Goal: Complete application form

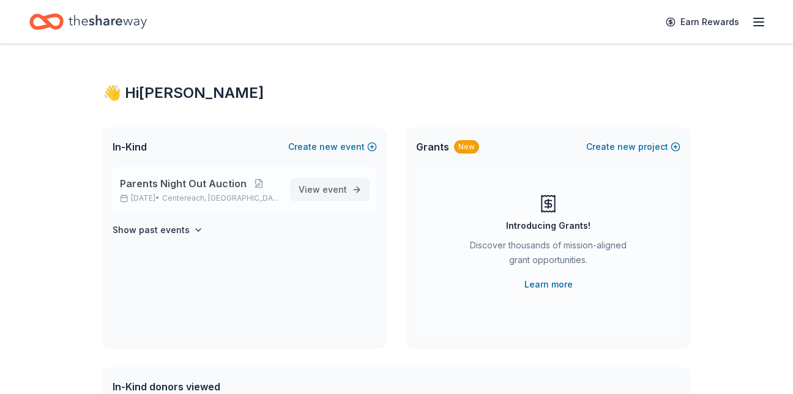
click at [333, 188] on span "event" at bounding box center [334, 189] width 24 height 10
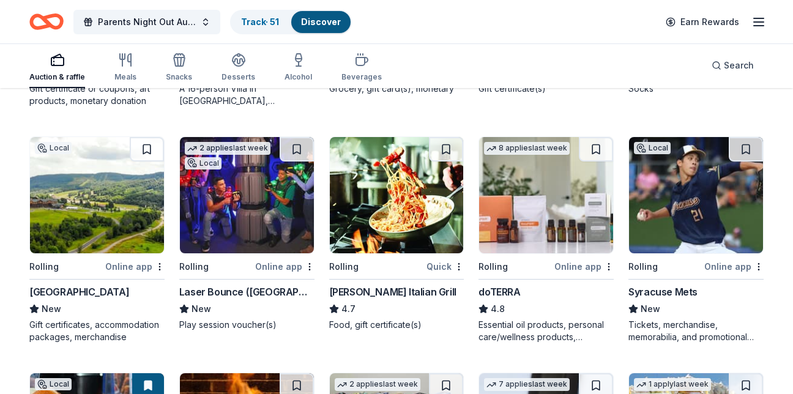
scroll to position [1746, 0]
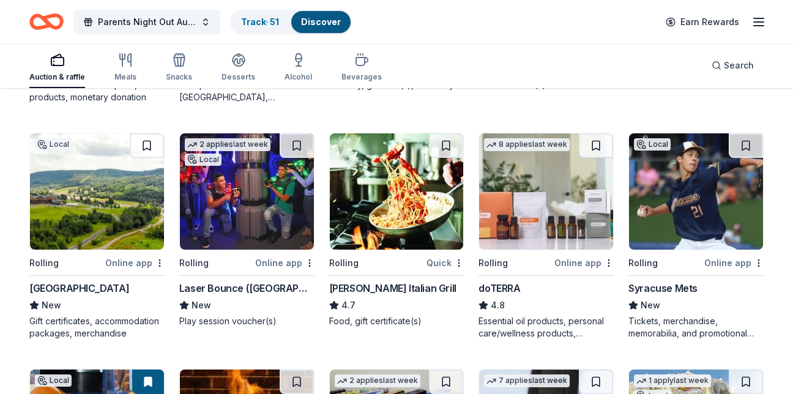
click at [244, 288] on div "Laser Bounce ([GEOGRAPHIC_DATA])" at bounding box center [246, 288] width 135 height 15
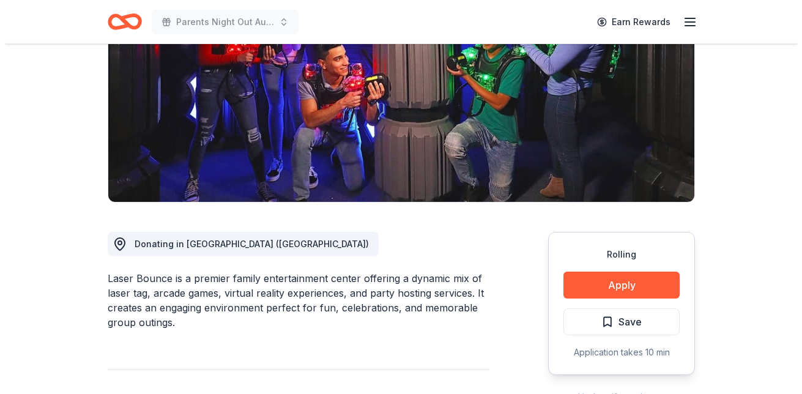
scroll to position [171, 0]
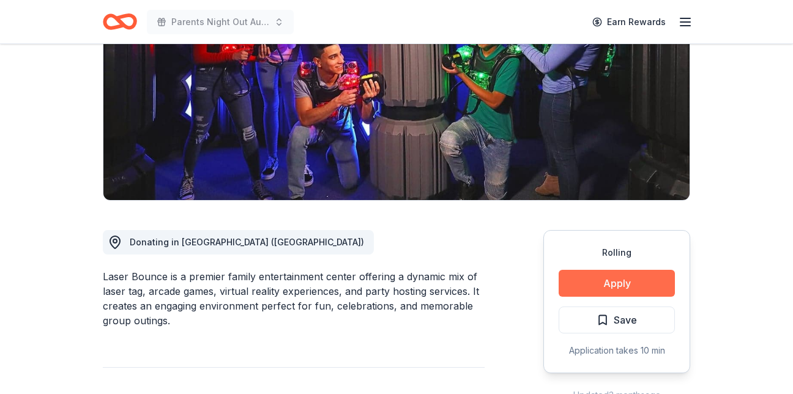
click at [610, 282] on button "Apply" at bounding box center [617, 283] width 116 height 27
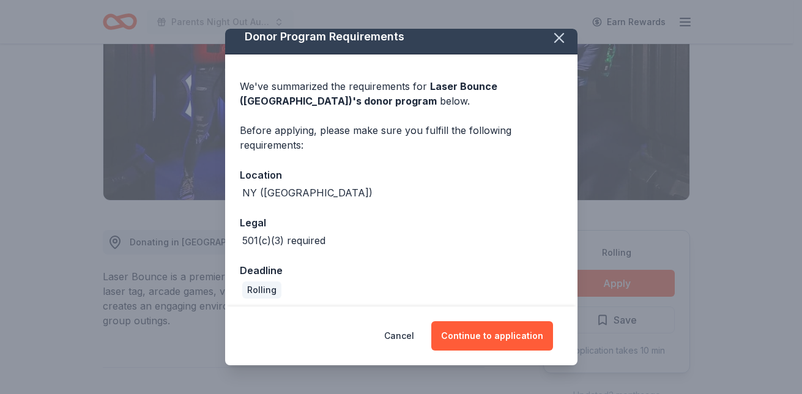
scroll to position [15, 0]
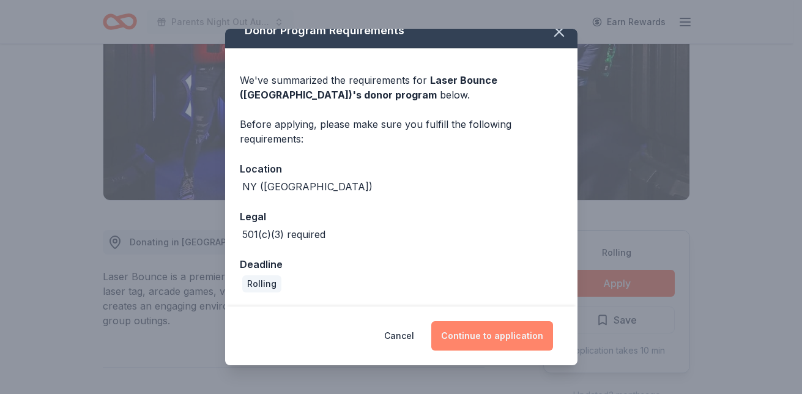
click at [500, 334] on button "Continue to application" at bounding box center [492, 335] width 122 height 29
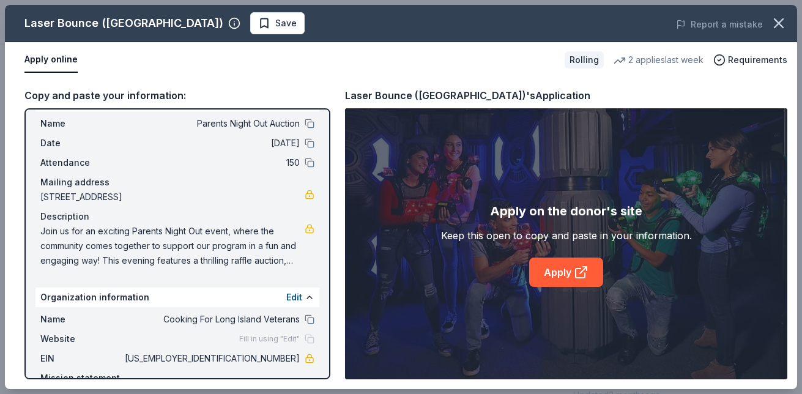
scroll to position [28, 0]
click at [286, 296] on button "Edit" at bounding box center [294, 296] width 16 height 15
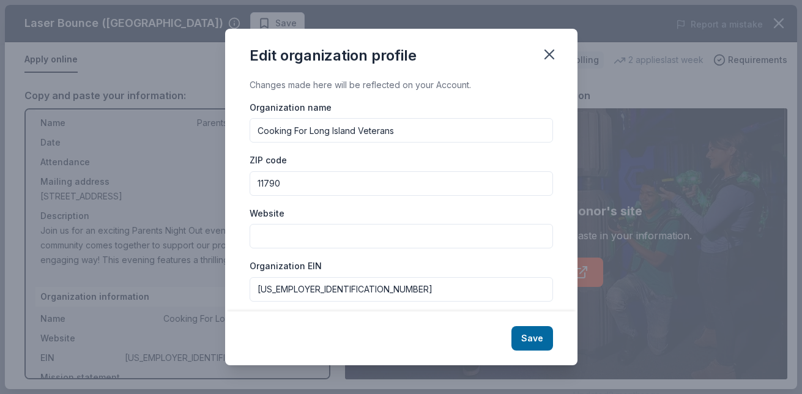
drag, startPoint x: 313, startPoint y: 289, endPoint x: 236, endPoint y: 290, distance: 76.5
click at [236, 290] on div "Changes made here will be reflected on your Account. Organization name Cooking …" at bounding box center [401, 195] width 352 height 234
type input "873205200"
drag, startPoint x: 393, startPoint y: 127, endPoint x: 247, endPoint y: 130, distance: 146.9
click at [247, 130] on div "Changes made here will be reflected on your Account. Organization name Cooking …" at bounding box center [401, 195] width 352 height 234
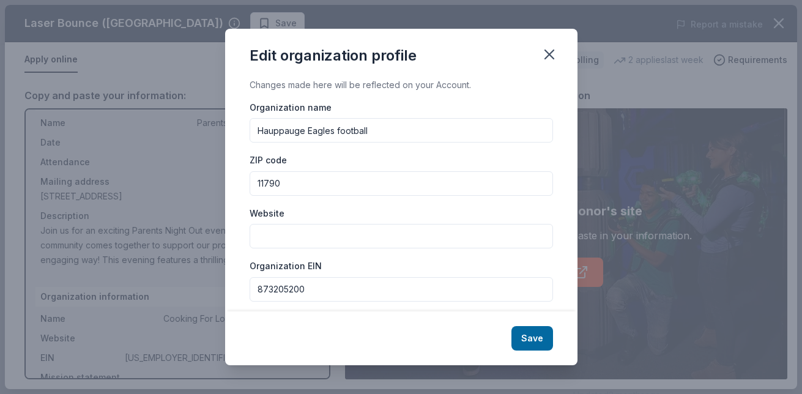
type input "Hauppauge Eagles football"
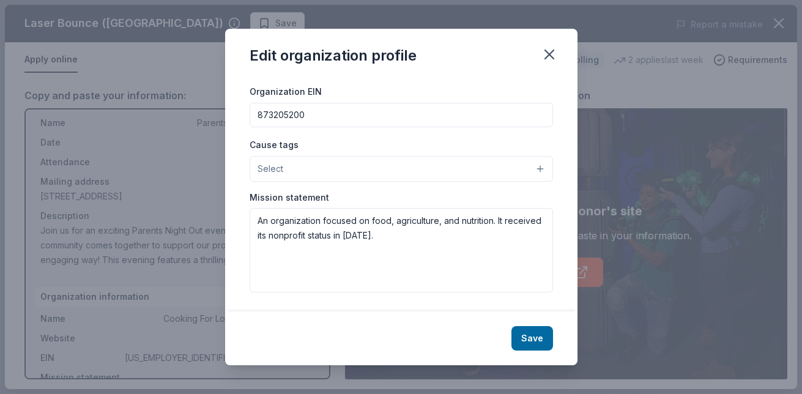
scroll to position [175, 0]
click at [527, 340] on button "Save" at bounding box center [532, 338] width 42 height 24
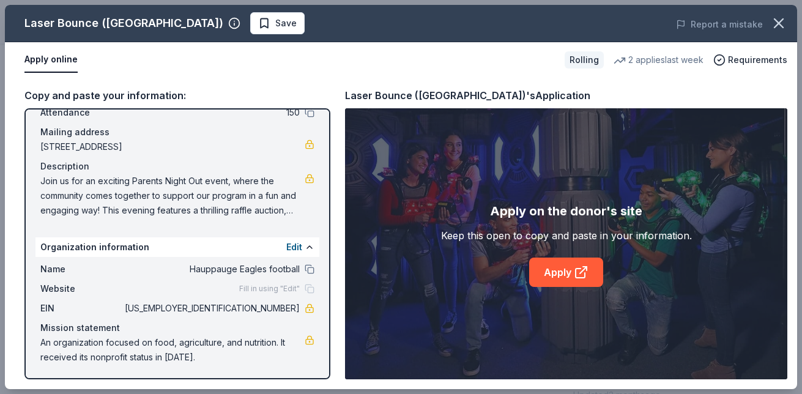
scroll to position [79, 0]
click at [776, 21] on icon "button" at bounding box center [778, 23] width 17 height 17
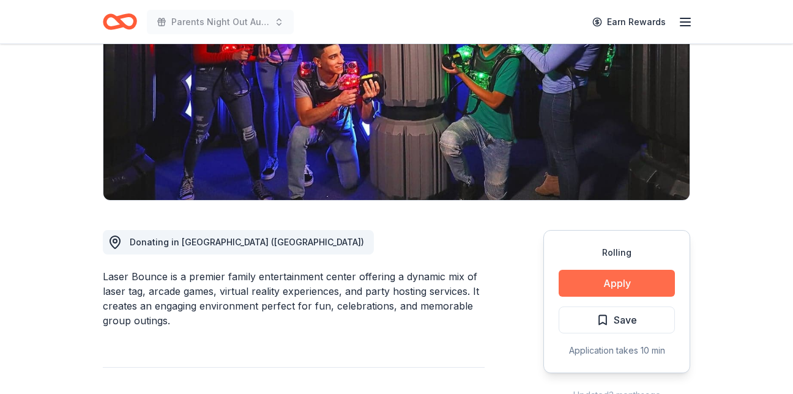
click at [613, 287] on button "Apply" at bounding box center [617, 283] width 116 height 27
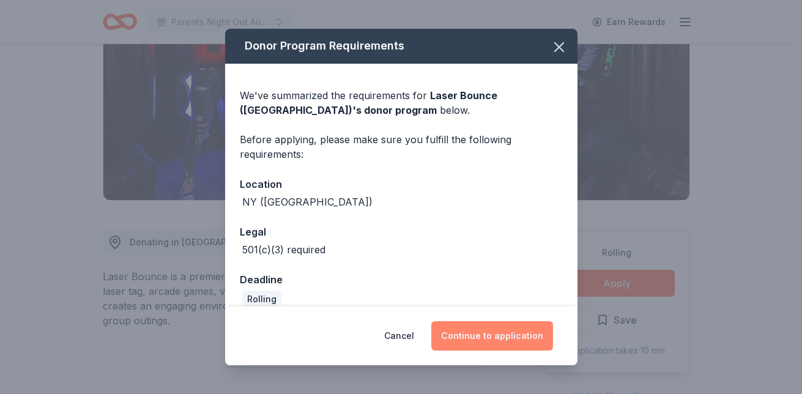
click at [506, 332] on button "Continue to application" at bounding box center [492, 335] width 122 height 29
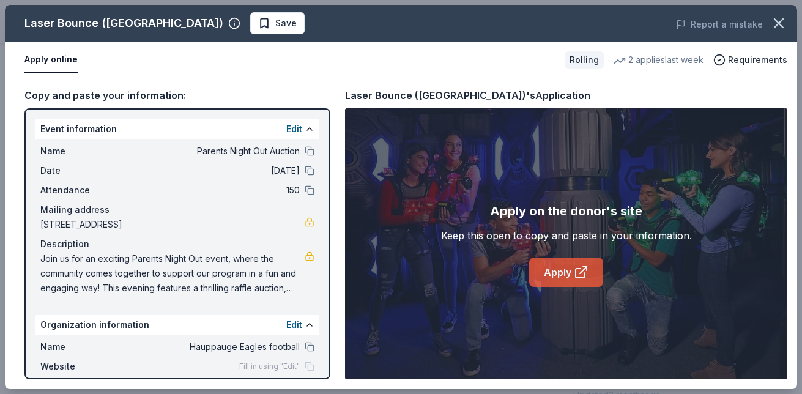
click at [551, 269] on link "Apply" at bounding box center [566, 272] width 74 height 29
